Goal: Task Accomplishment & Management: Manage account settings

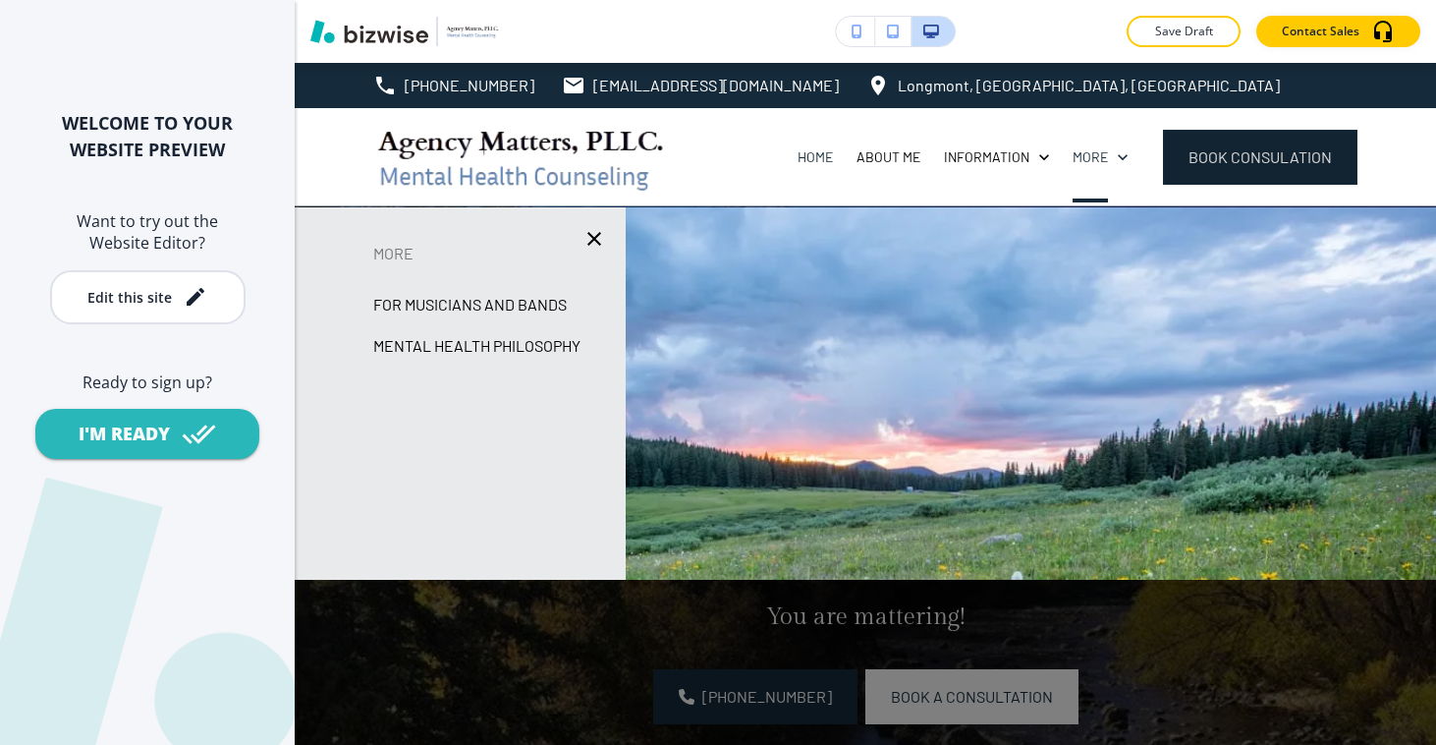
click at [1197, 164] on button "book consulation" at bounding box center [1260, 157] width 194 height 55
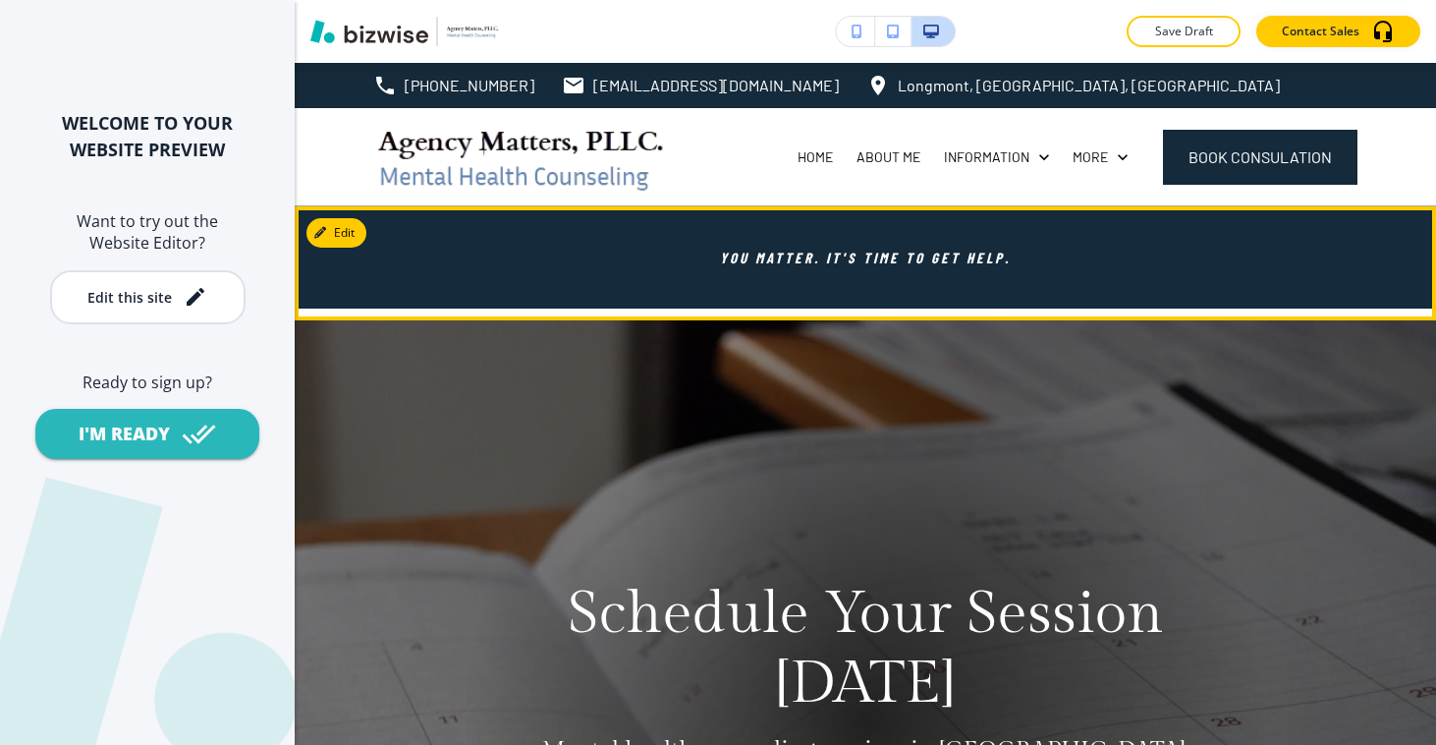
scroll to position [596, 0]
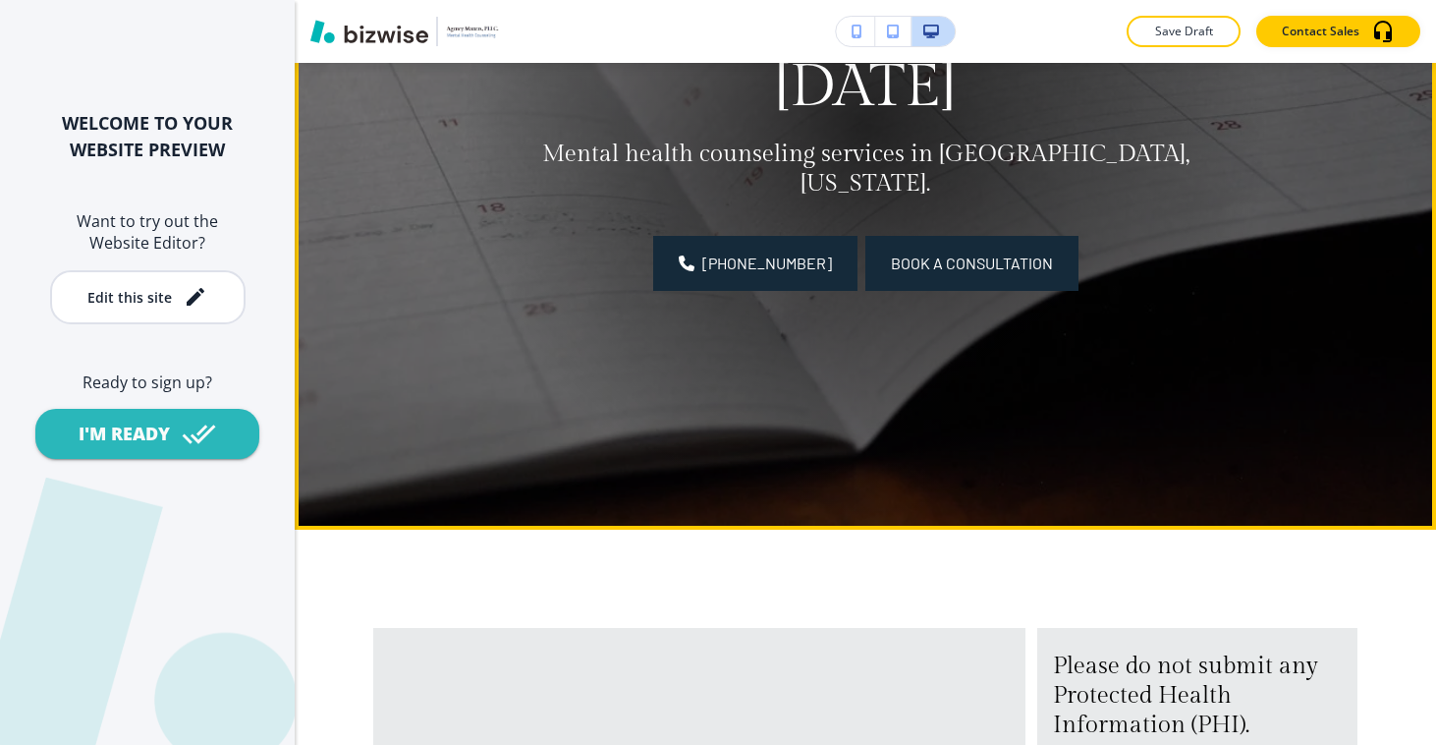
click at [976, 258] on span "Book a Consultation" at bounding box center [972, 263] width 162 height 24
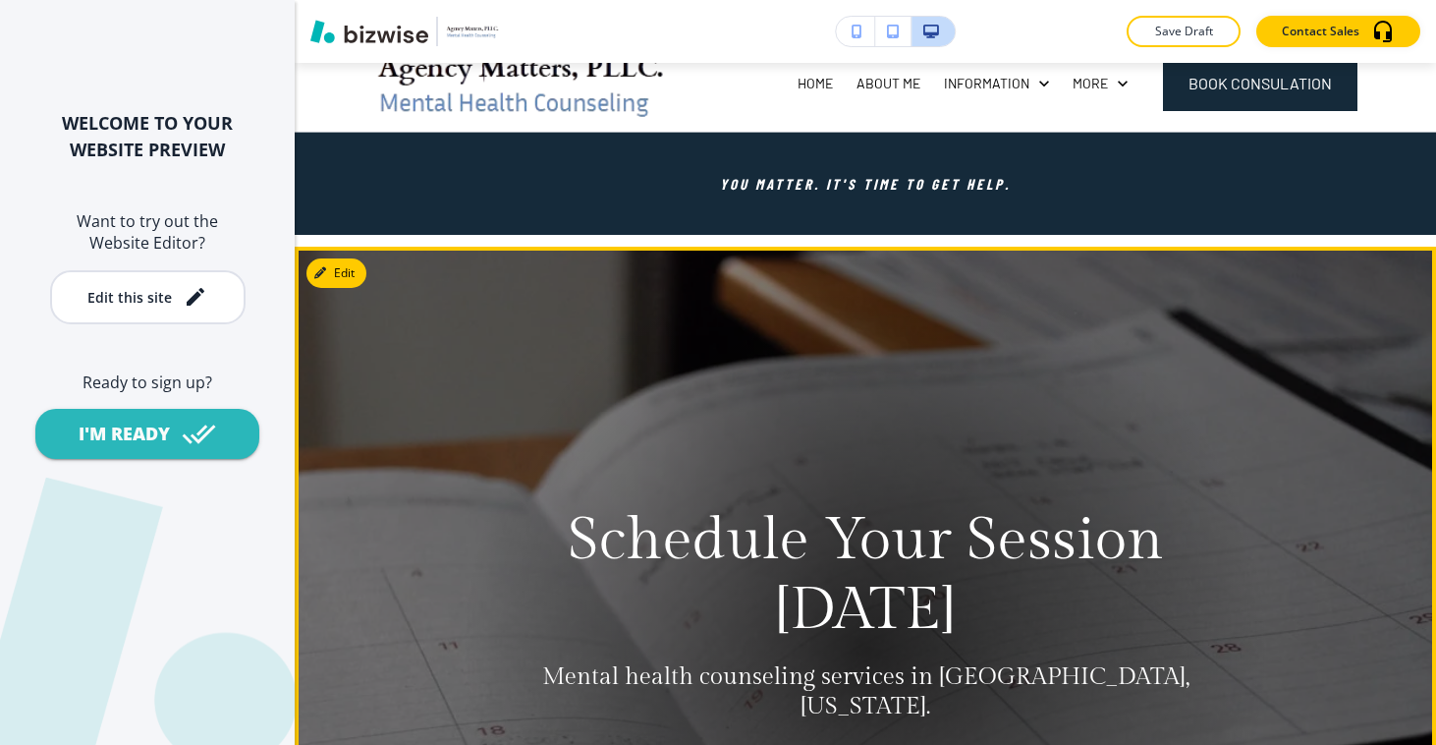
scroll to position [0, 0]
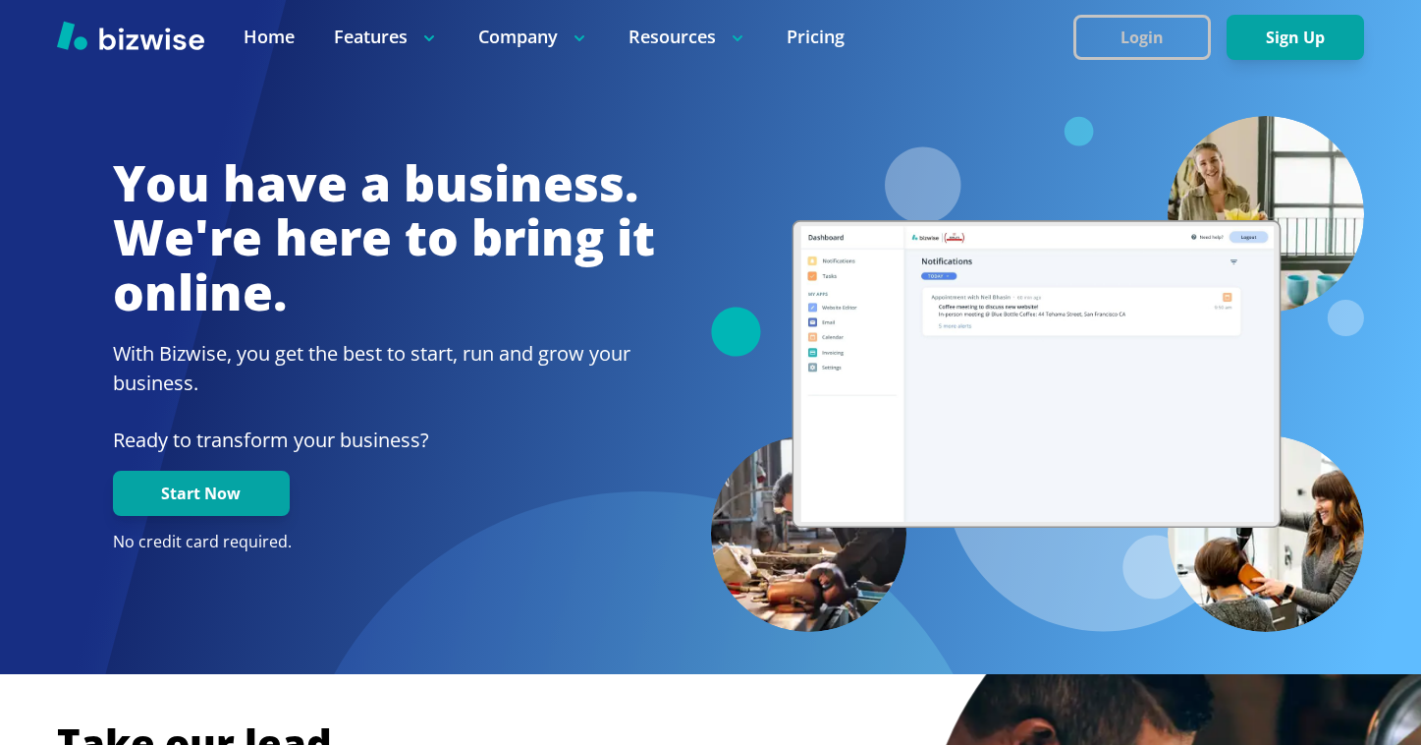
click at [1164, 33] on button "Login" at bounding box center [1143, 37] width 138 height 45
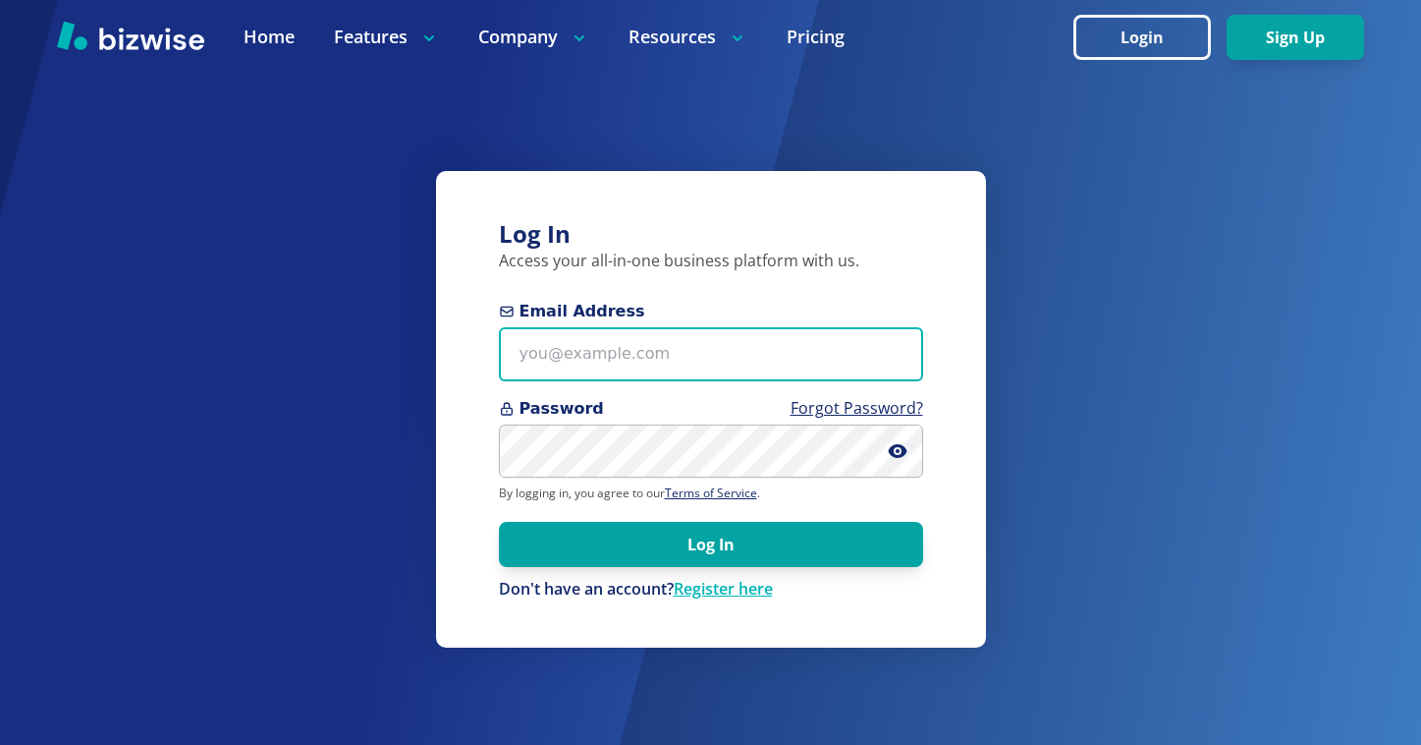
click at [663, 343] on input "Email Address" at bounding box center [711, 354] width 424 height 54
paste input "emcclinch@gmail.com"
type input "emcclinch@gmail.com"
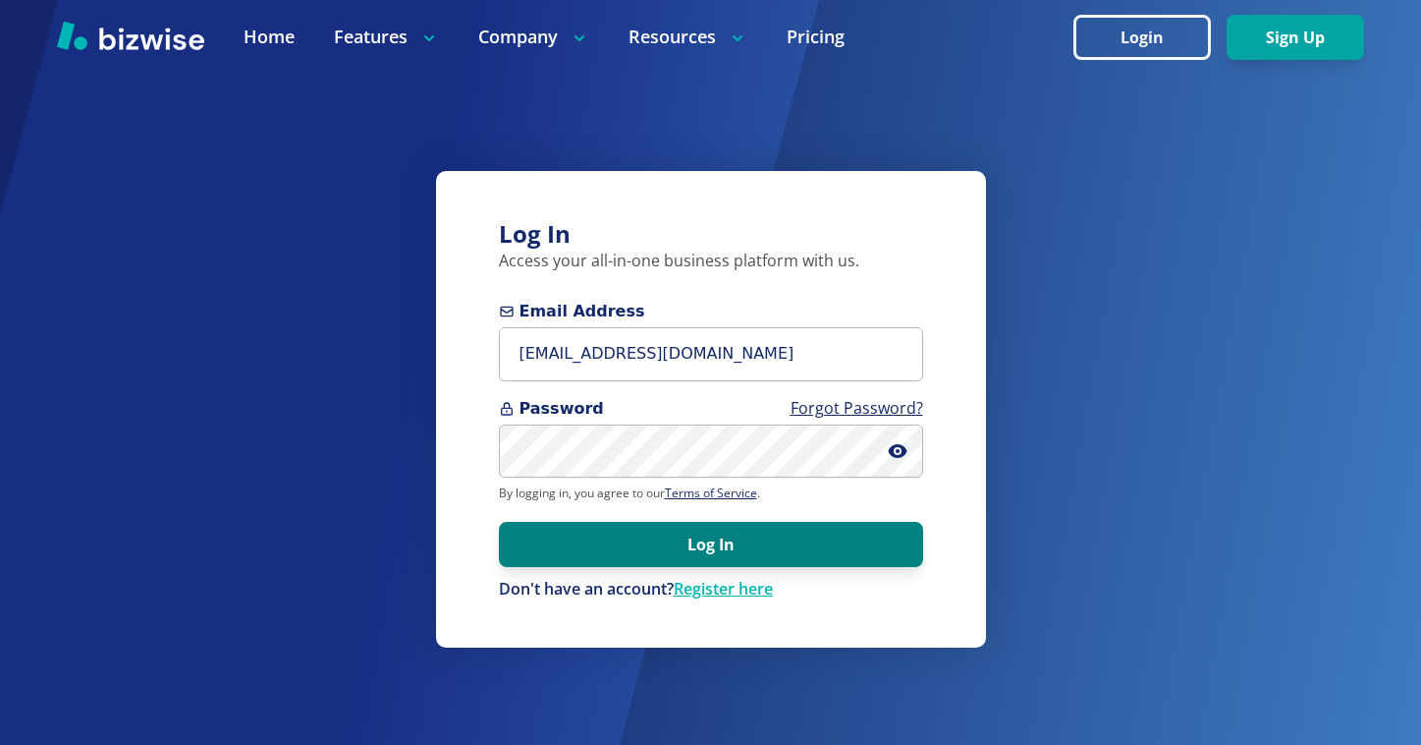
click at [704, 531] on button "Log In" at bounding box center [711, 544] width 424 height 45
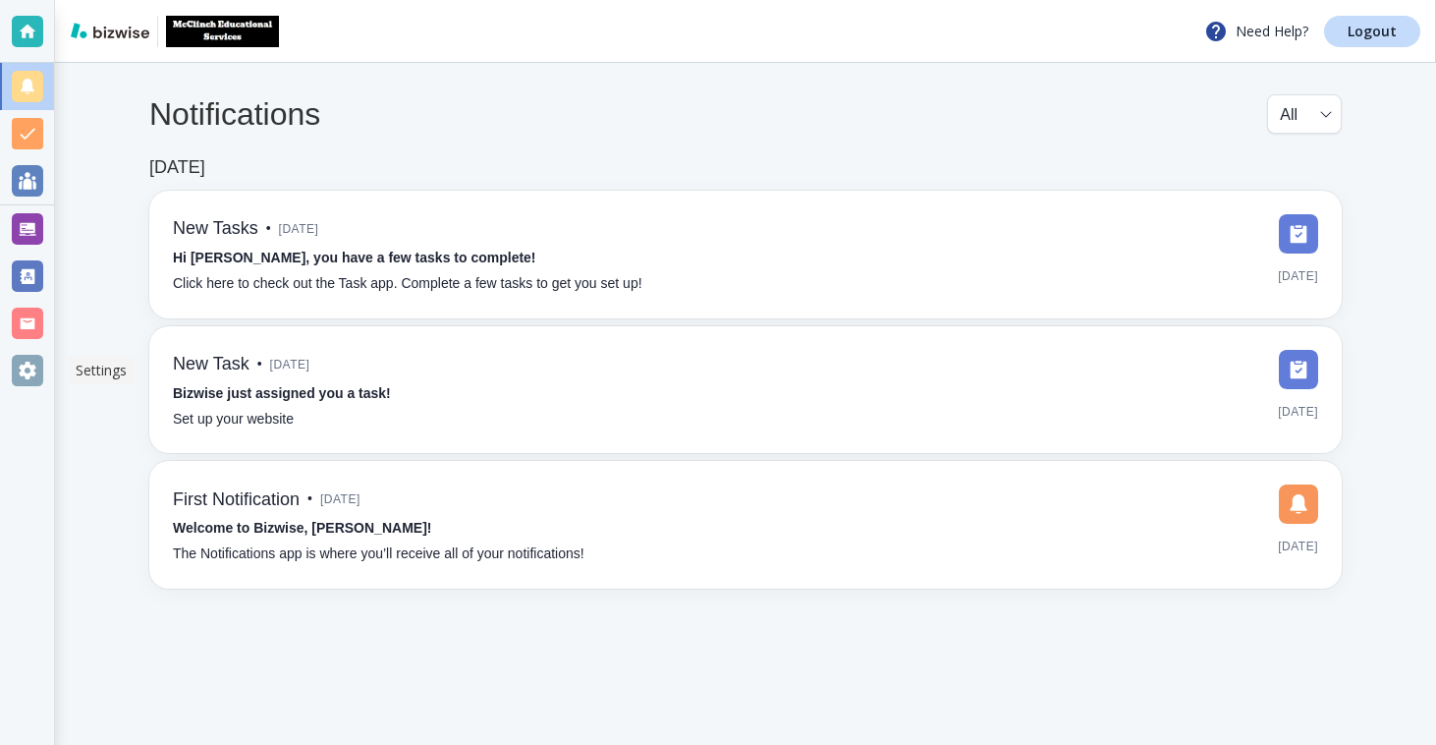
click at [23, 364] on div at bounding box center [27, 370] width 31 height 31
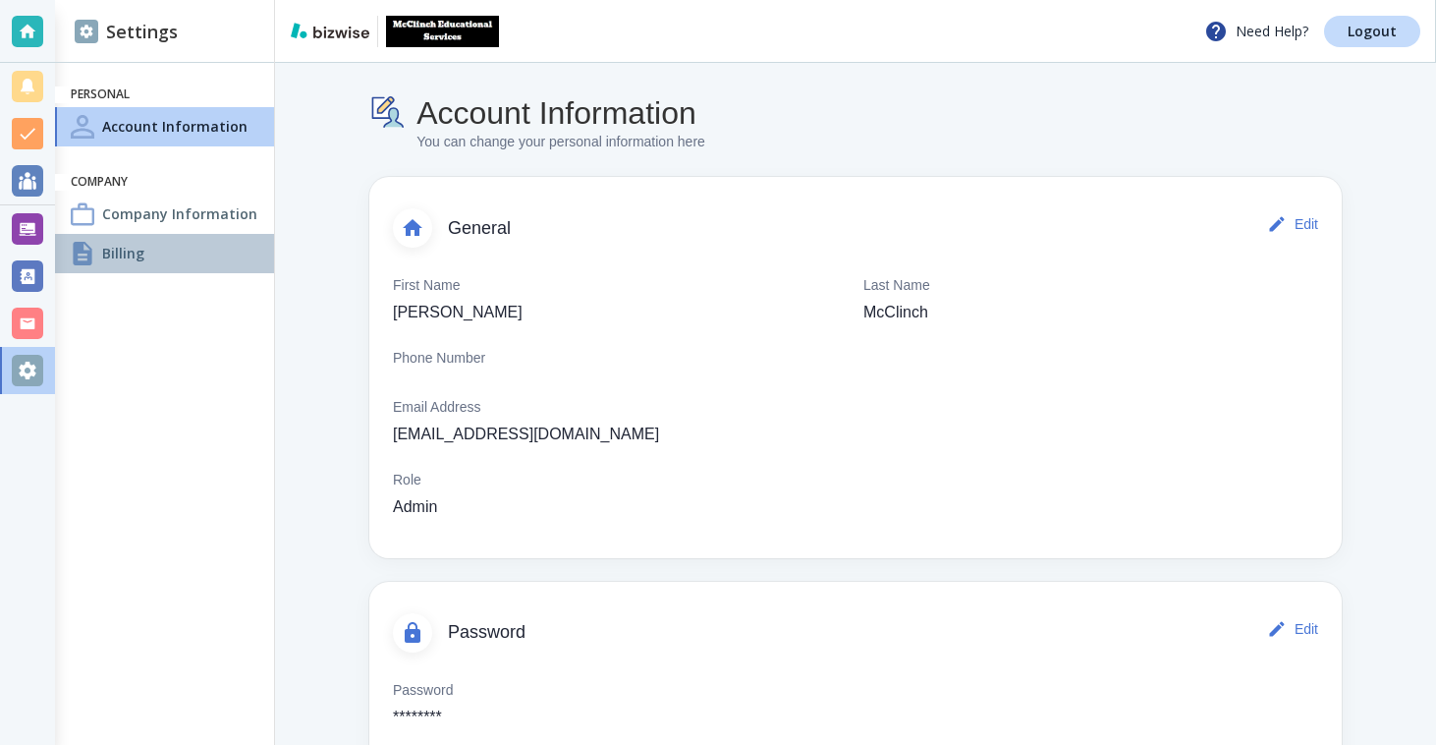
click at [161, 249] on div "Billing" at bounding box center [164, 253] width 219 height 39
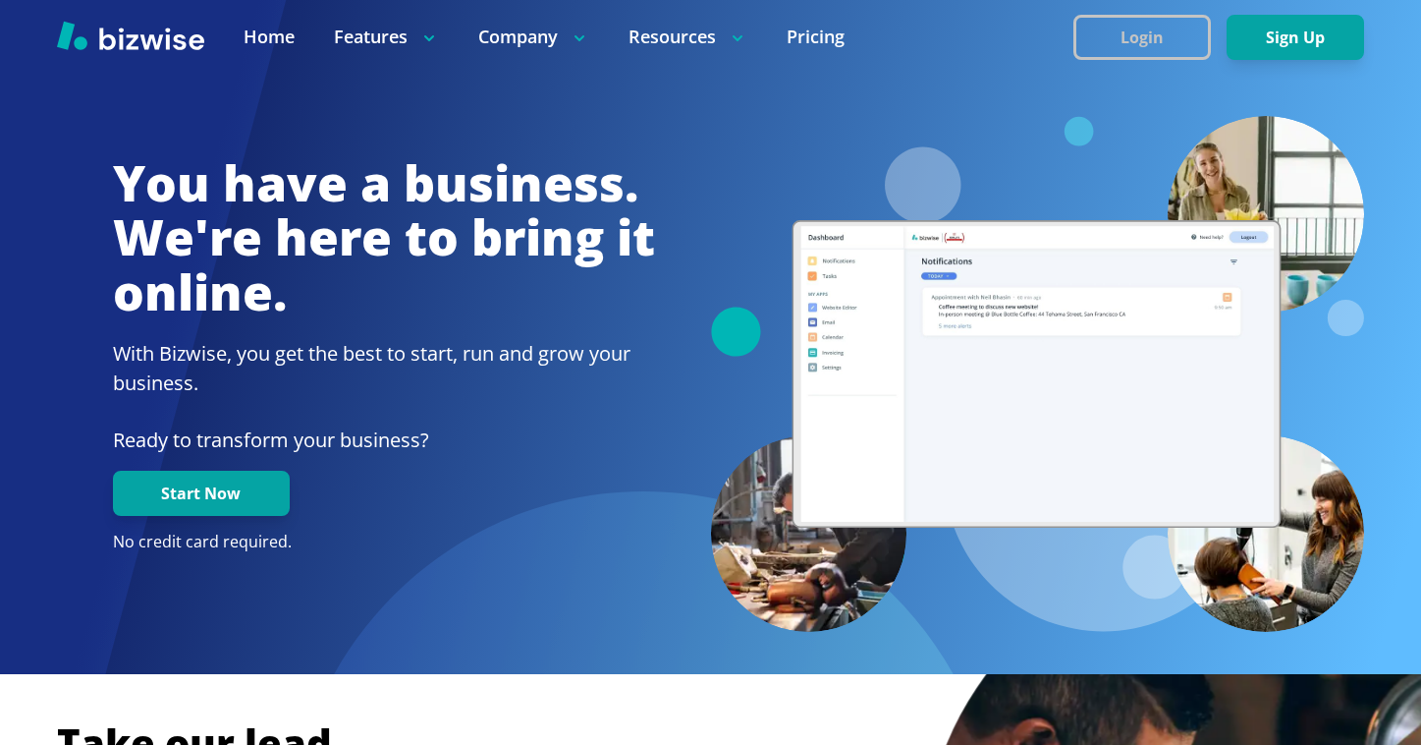
click at [1166, 32] on button "Login" at bounding box center [1143, 37] width 138 height 45
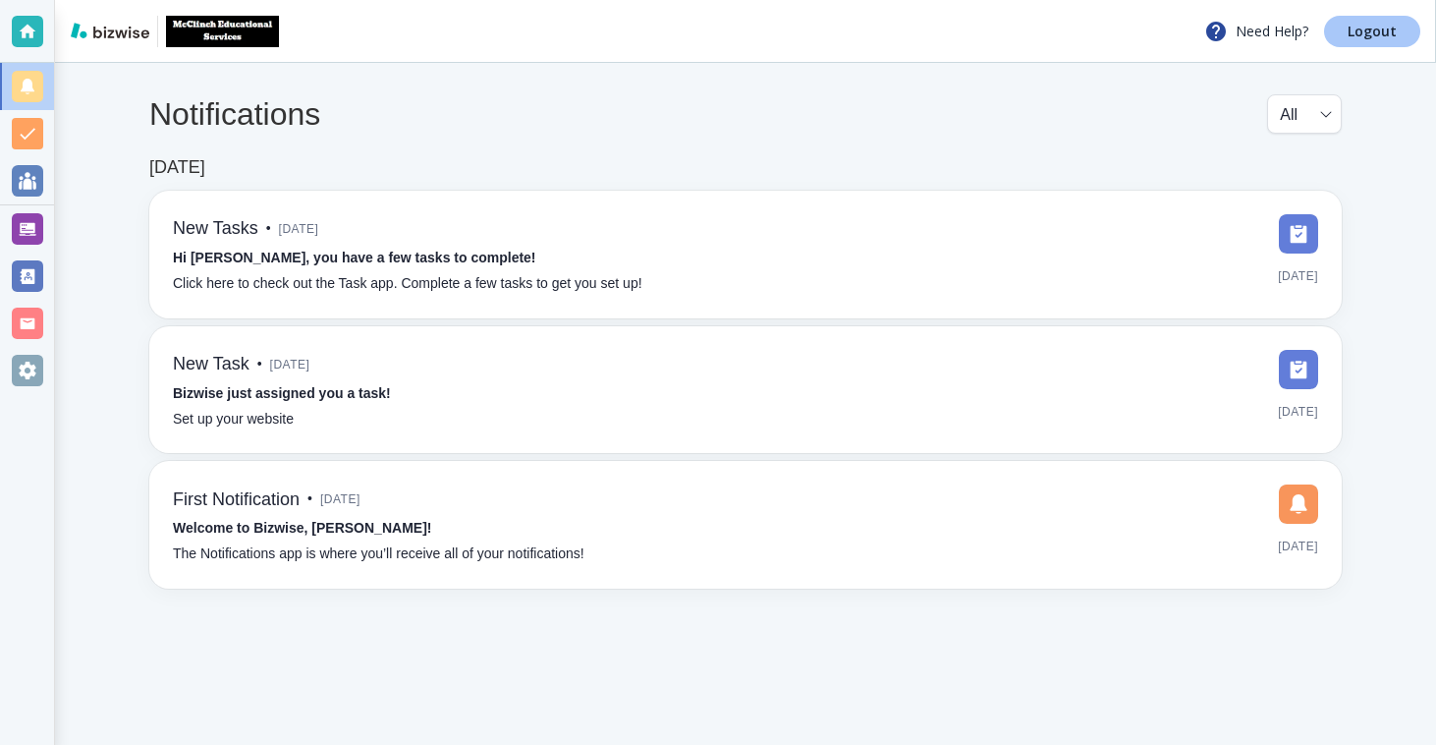
click at [1351, 27] on p "Logout" at bounding box center [1372, 32] width 49 height 14
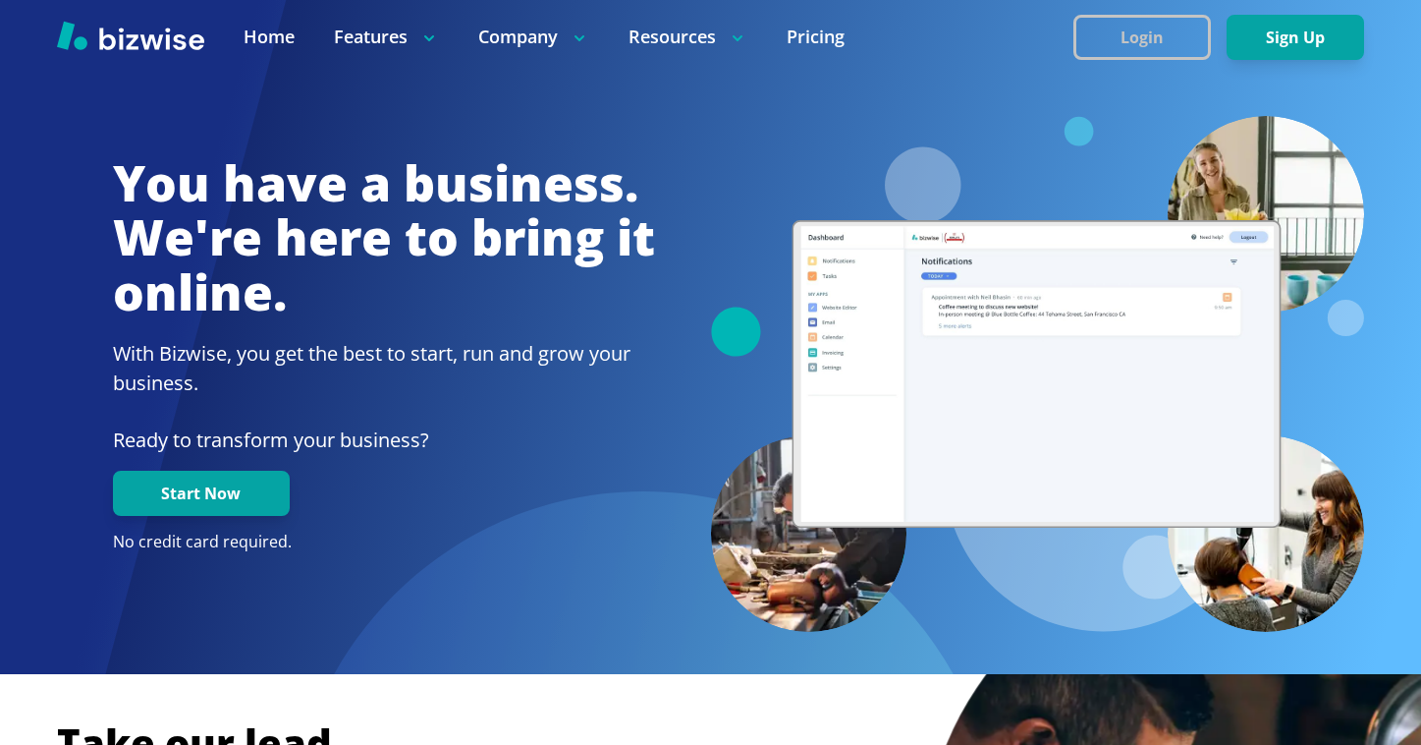
click at [1119, 53] on button "Login" at bounding box center [1143, 37] width 138 height 45
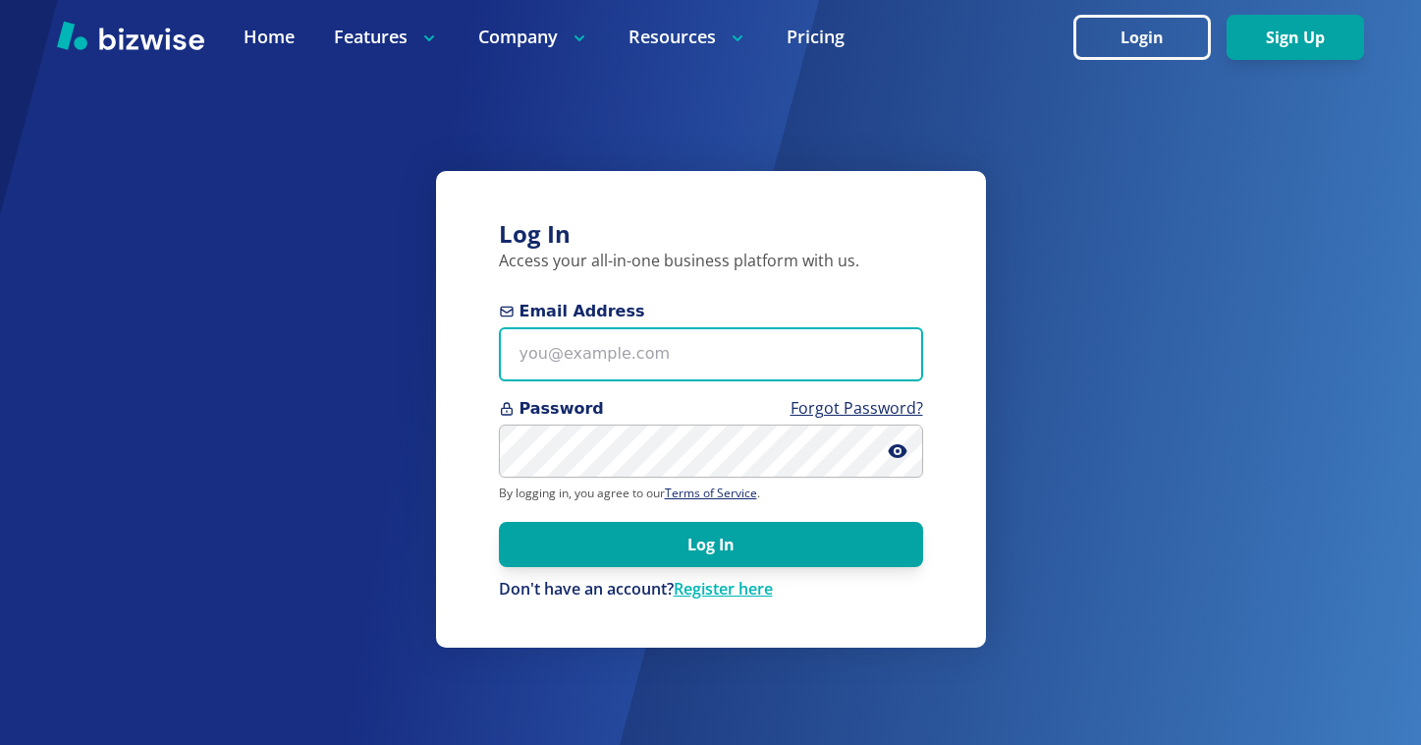
click at [692, 360] on input "Email Address" at bounding box center [711, 354] width 424 height 54
paste input "[EMAIL_ADDRESS][DOMAIN_NAME]"
type input "[EMAIL_ADDRESS][DOMAIN_NAME]"
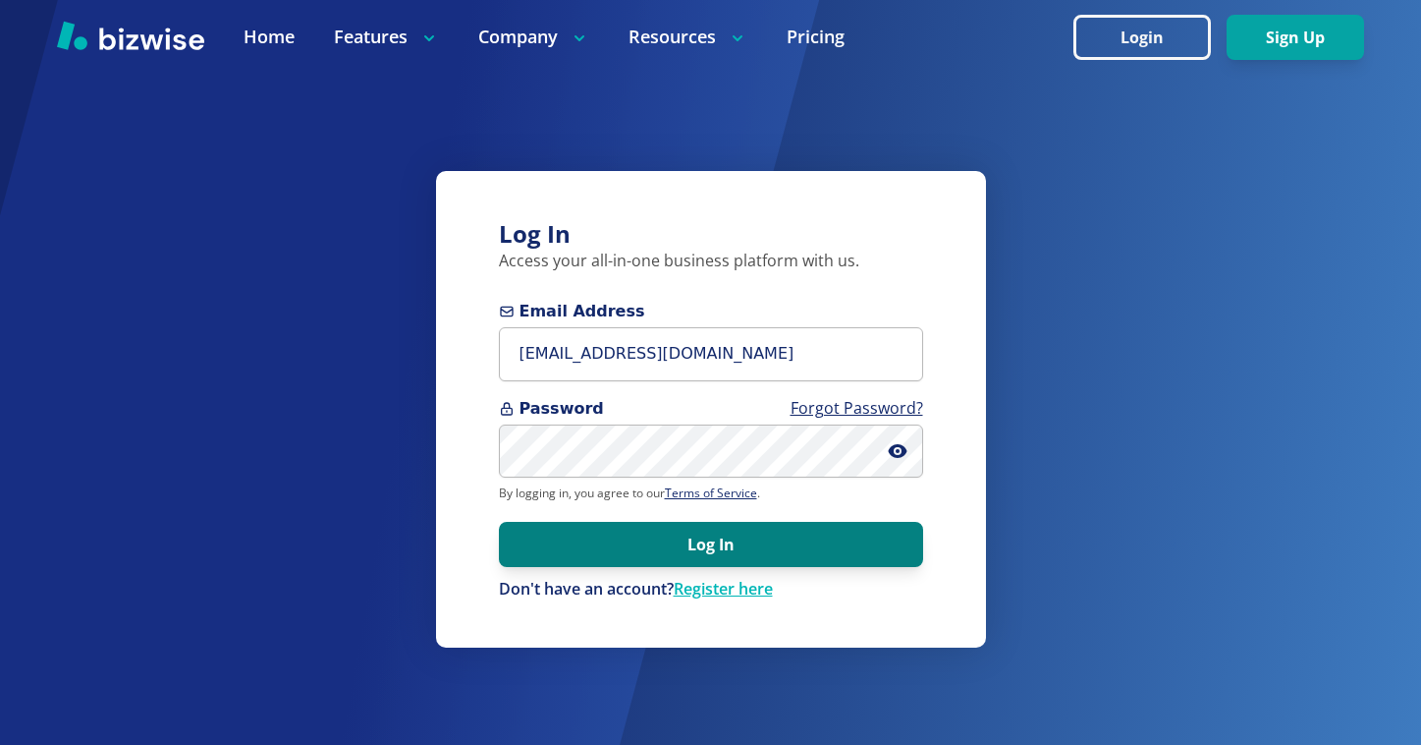
click at [708, 542] on button "Log In" at bounding box center [711, 544] width 424 height 45
